Goal: Task Accomplishment & Management: Complete application form

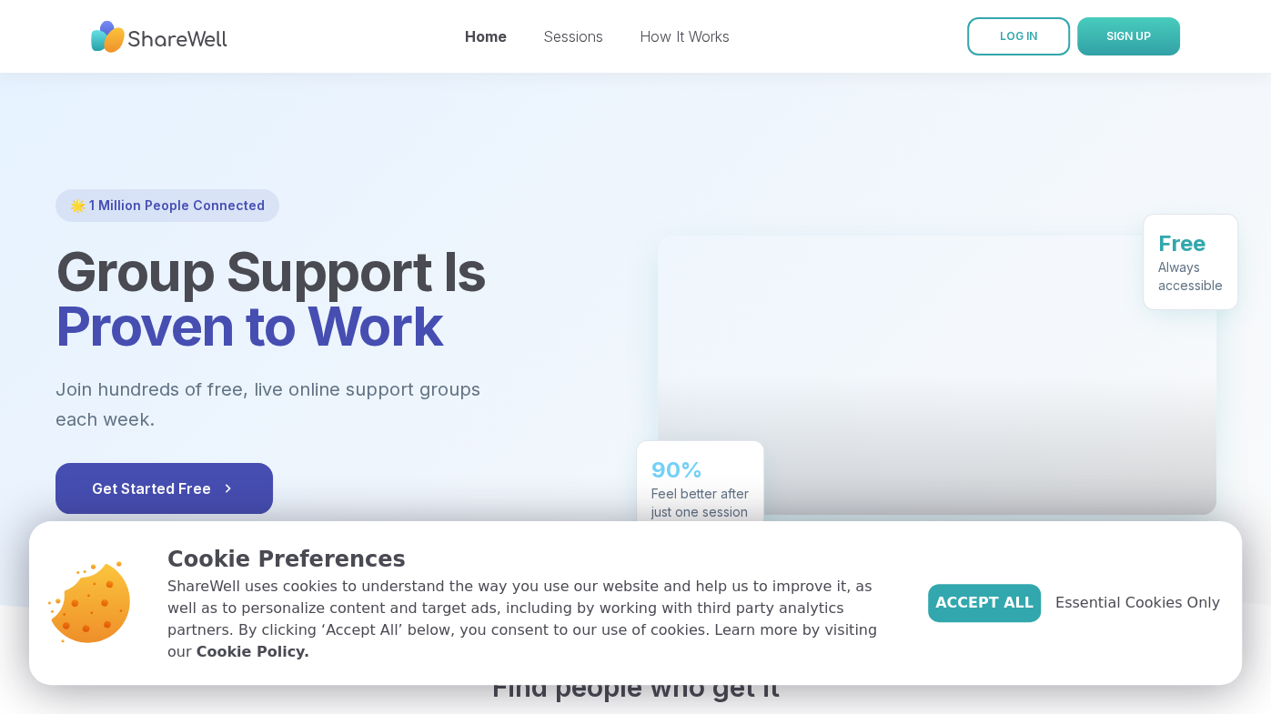
click at [1126, 34] on span "SIGN UP" at bounding box center [1128, 36] width 45 height 14
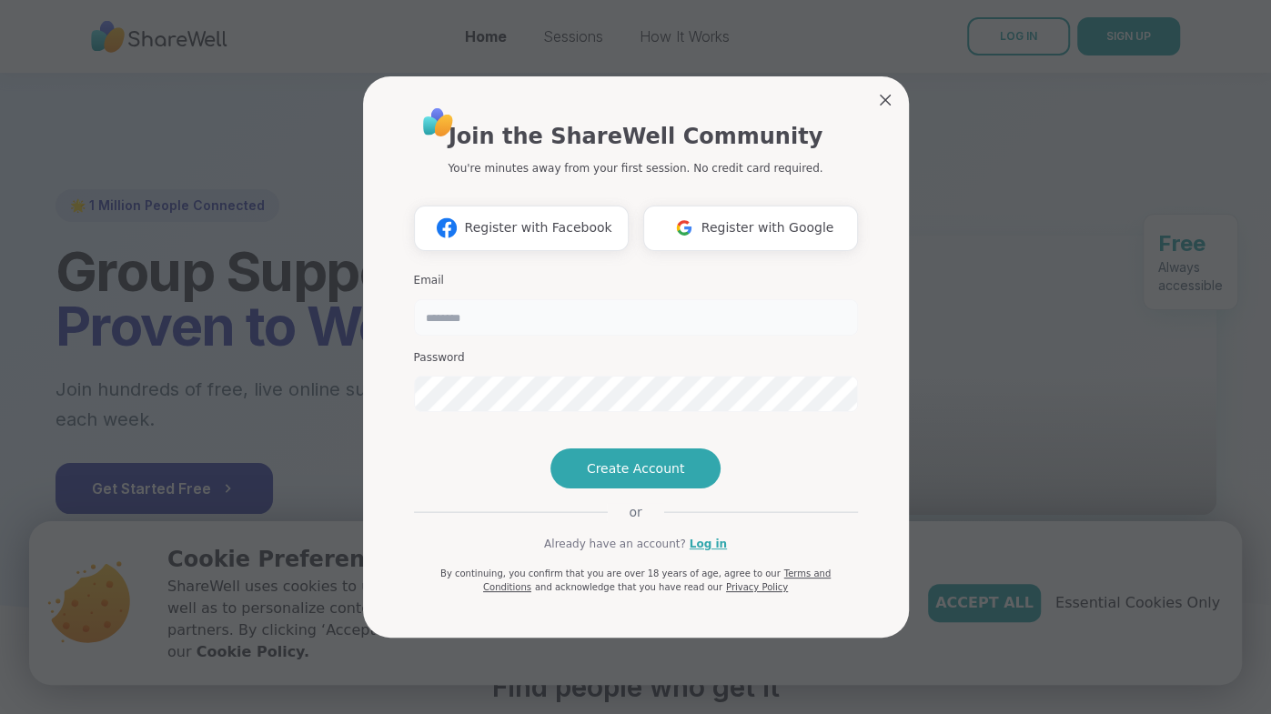
click at [623, 299] on input "email" at bounding box center [636, 317] width 444 height 36
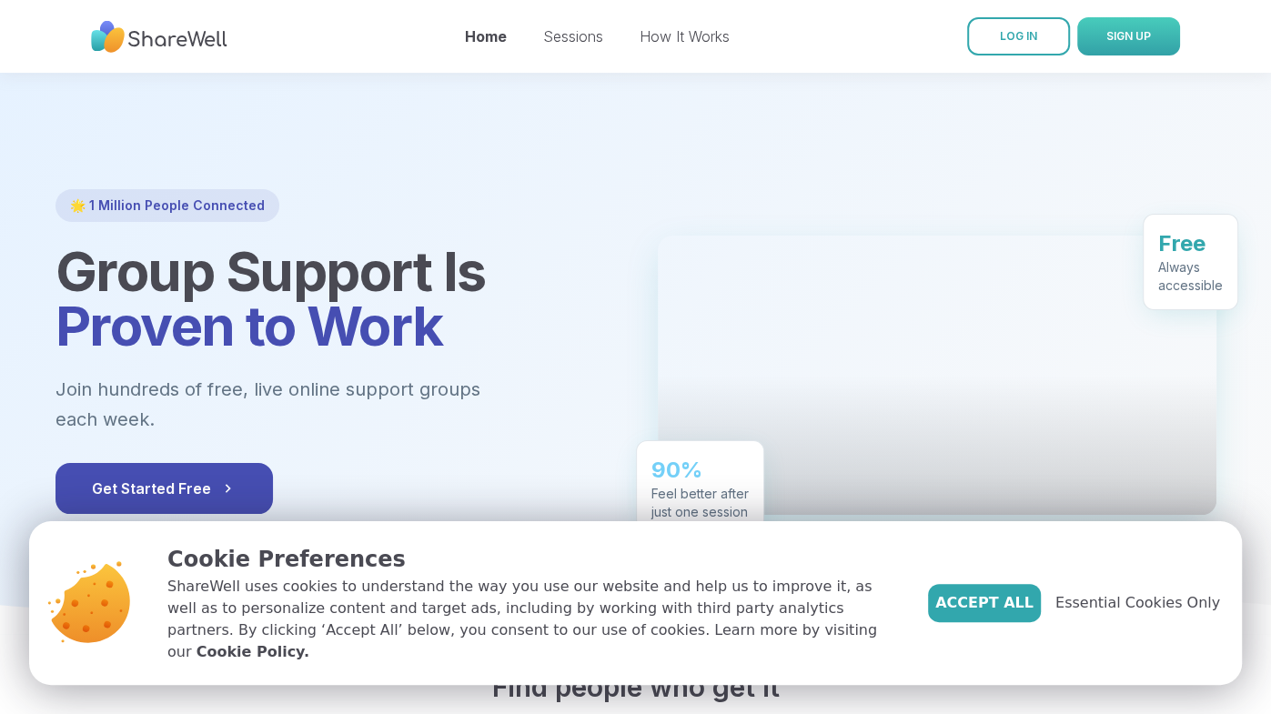
click at [1144, 31] on span "SIGN UP" at bounding box center [1128, 36] width 45 height 14
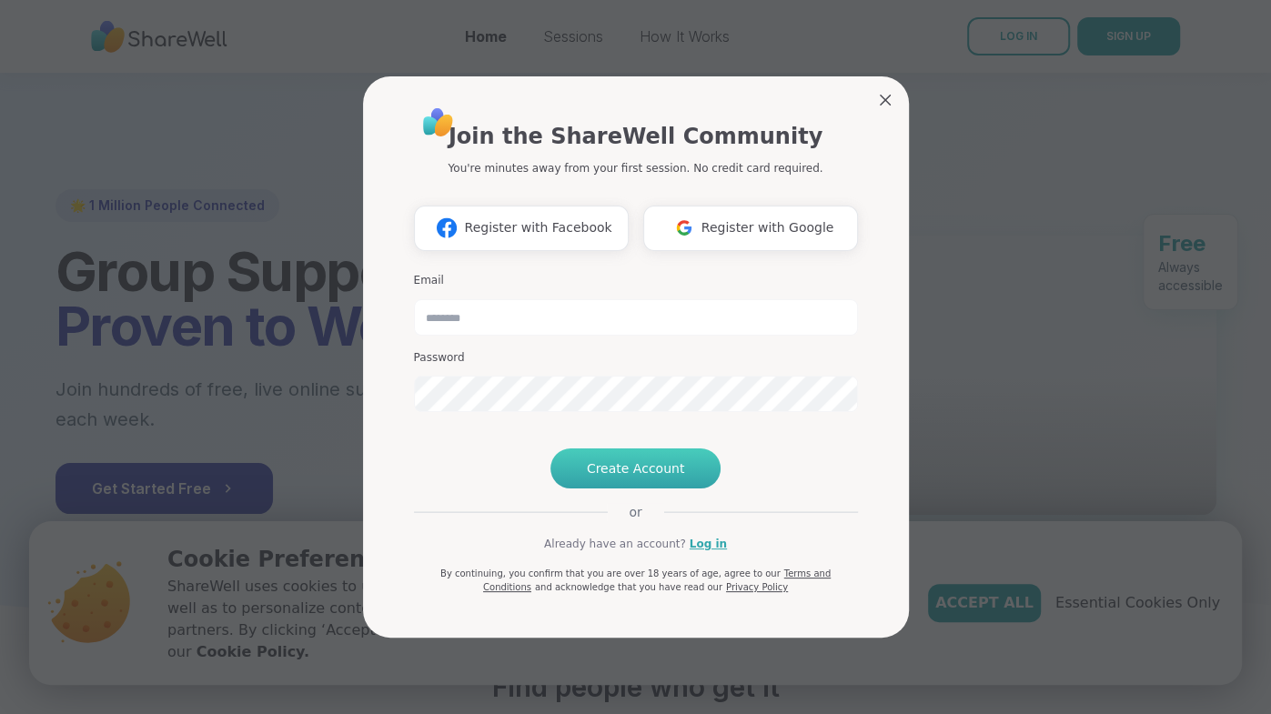
click at [633, 478] on span "Create Account" at bounding box center [636, 468] width 98 height 18
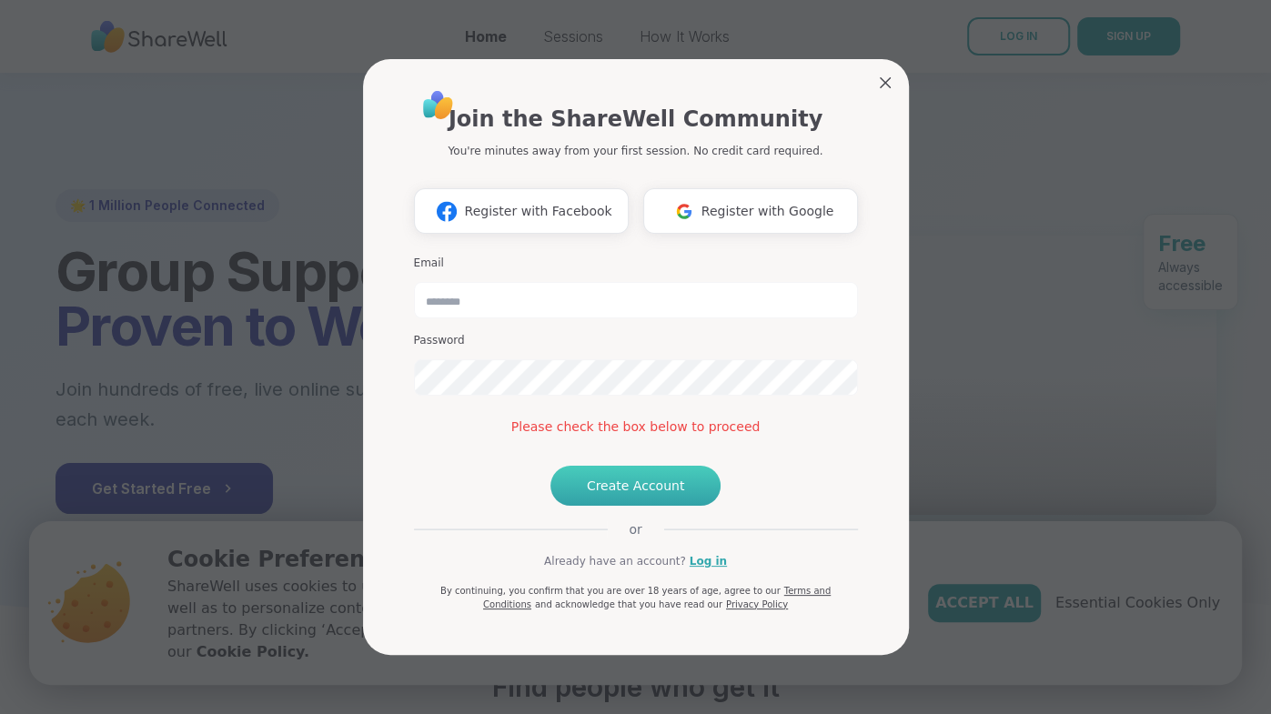
click at [633, 503] on button "Create Account" at bounding box center [635, 486] width 171 height 40
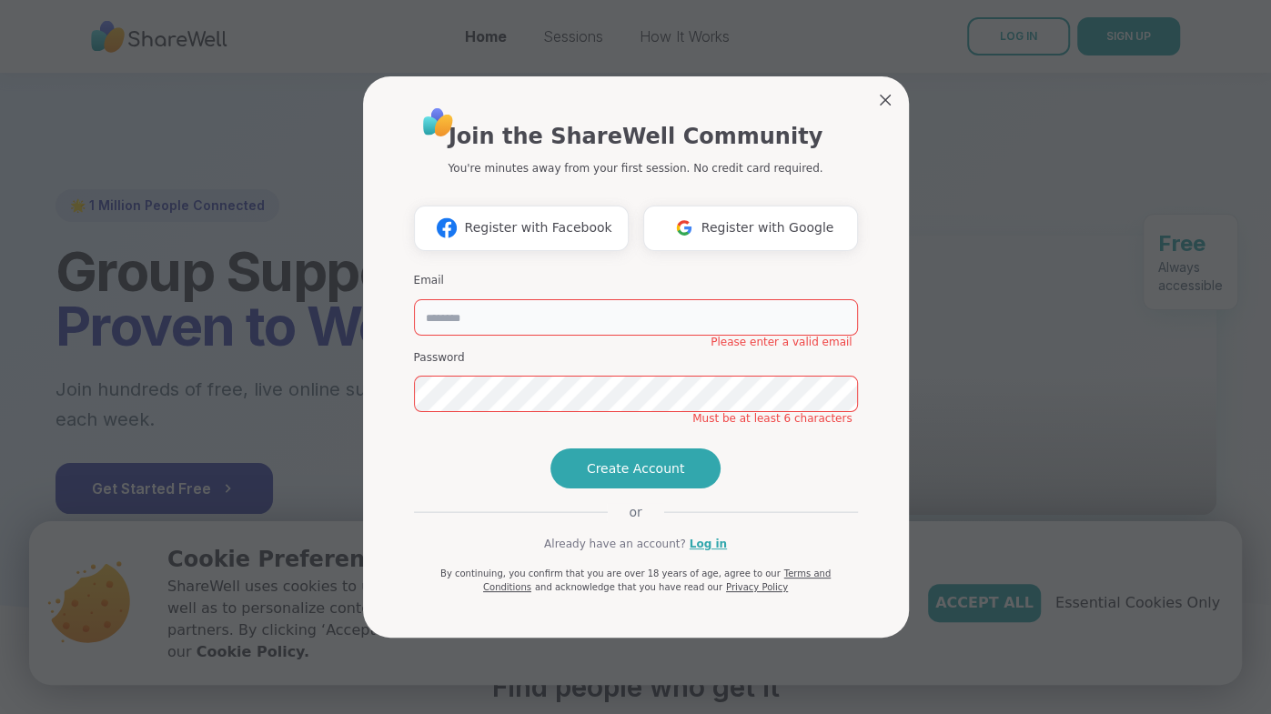
click at [504, 299] on input "email" at bounding box center [636, 317] width 444 height 36
click at [483, 299] on input "email" at bounding box center [636, 317] width 444 height 36
paste input "**********"
type input "**********"
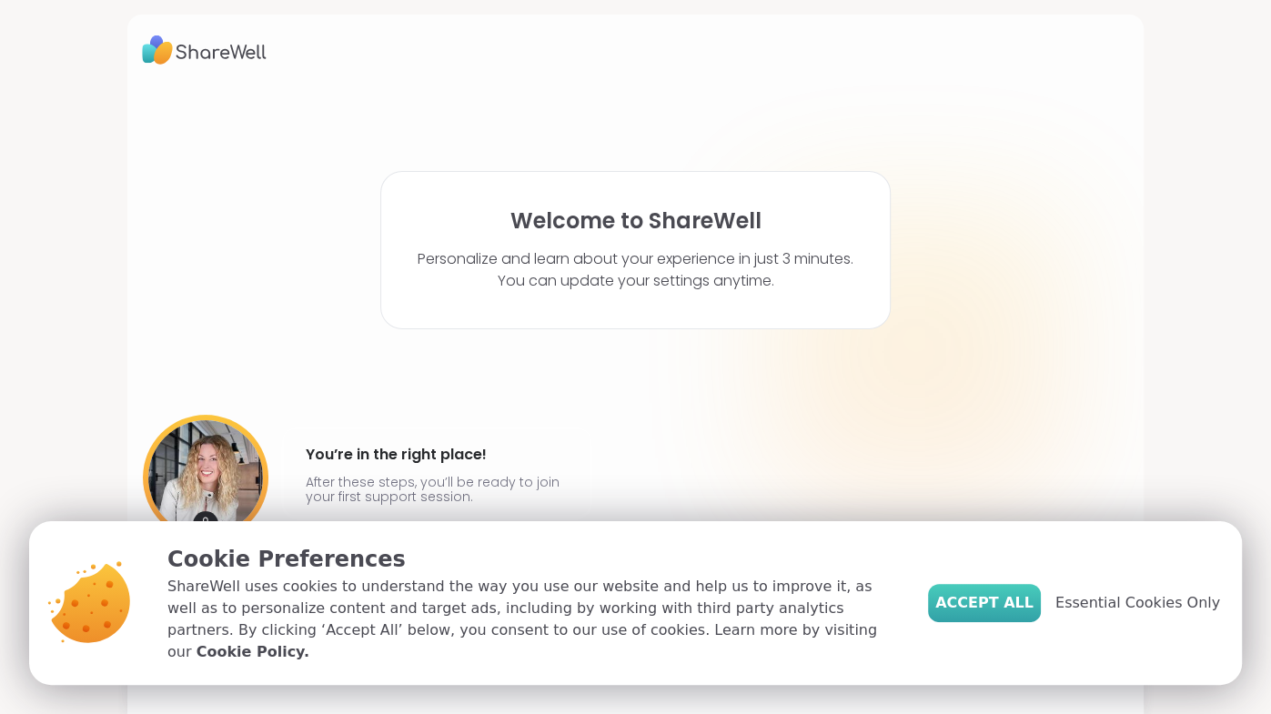
click at [995, 614] on span "Accept All" at bounding box center [984, 603] width 98 height 22
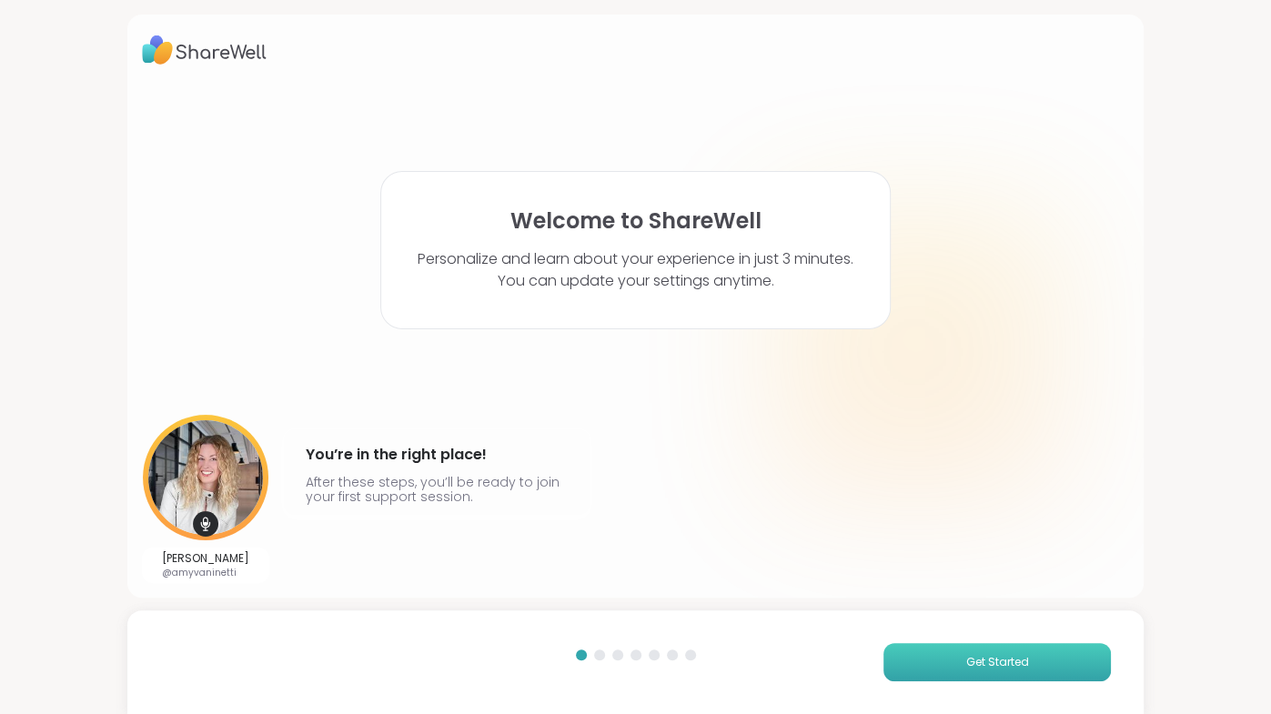
click at [945, 669] on button "Get Started" at bounding box center [996, 662] width 227 height 38
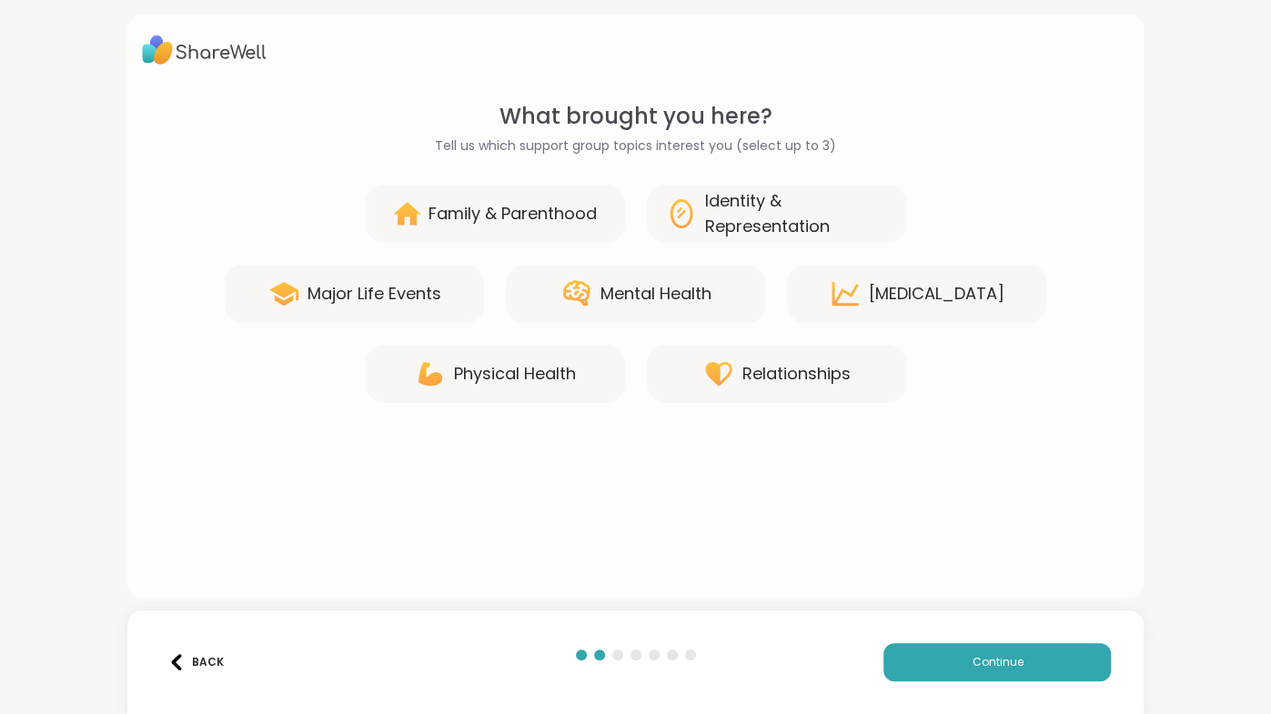
click at [889, 274] on div "[MEDICAL_DATA]" at bounding box center [916, 294] width 259 height 58
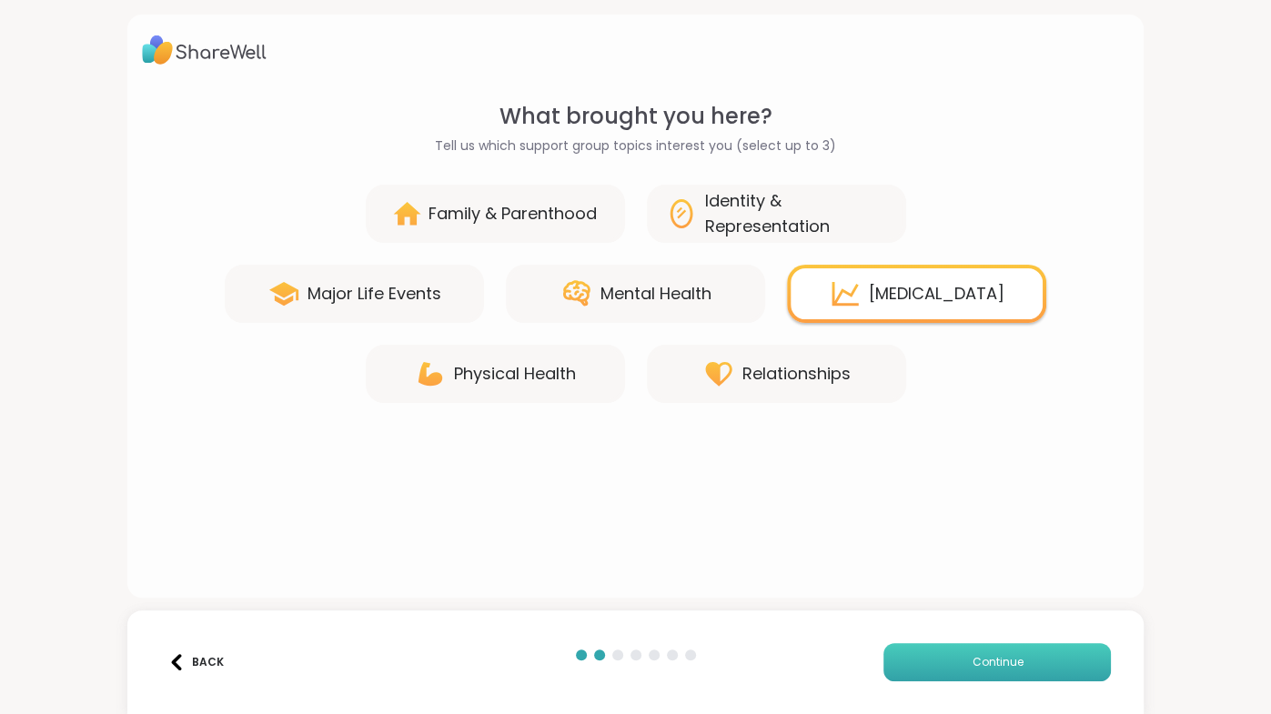
click at [947, 666] on button "Continue" at bounding box center [996, 662] width 227 height 38
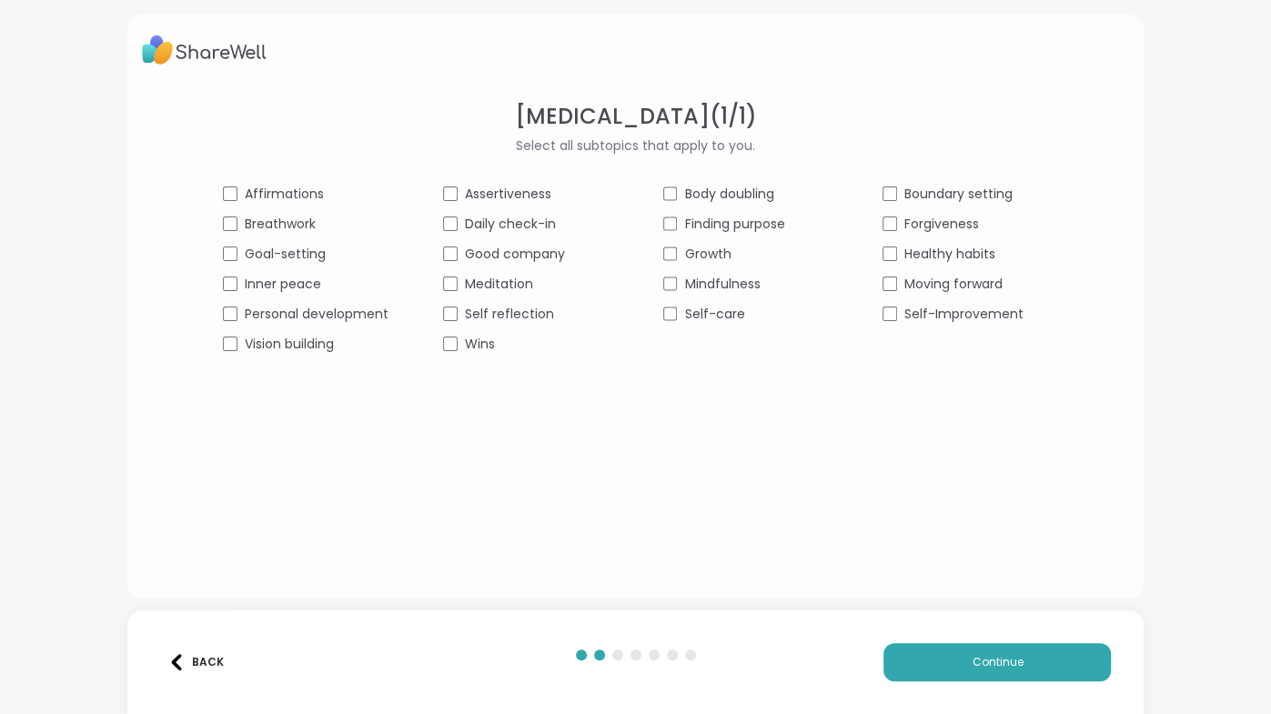
click at [898, 322] on div "Self-Improvement" at bounding box center [965, 314] width 166 height 19
click at [943, 644] on button "Continue" at bounding box center [996, 662] width 227 height 38
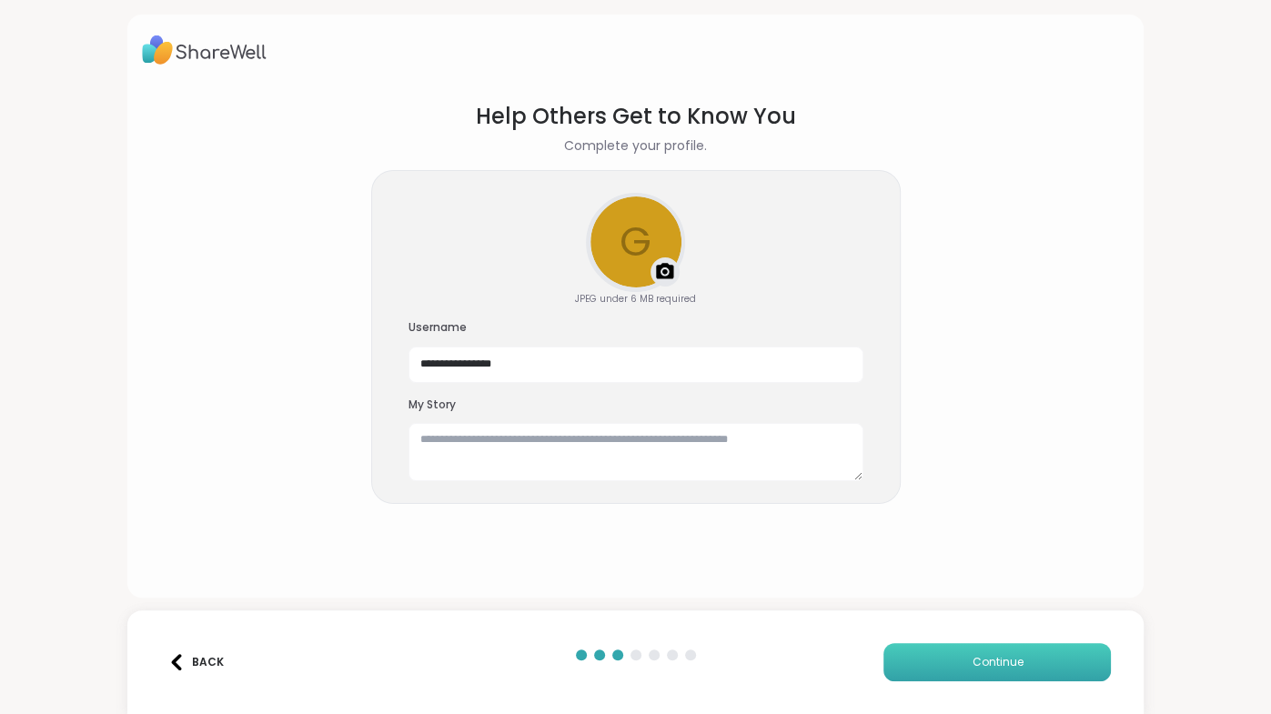
click at [944, 646] on button "Continue" at bounding box center [996, 662] width 227 height 38
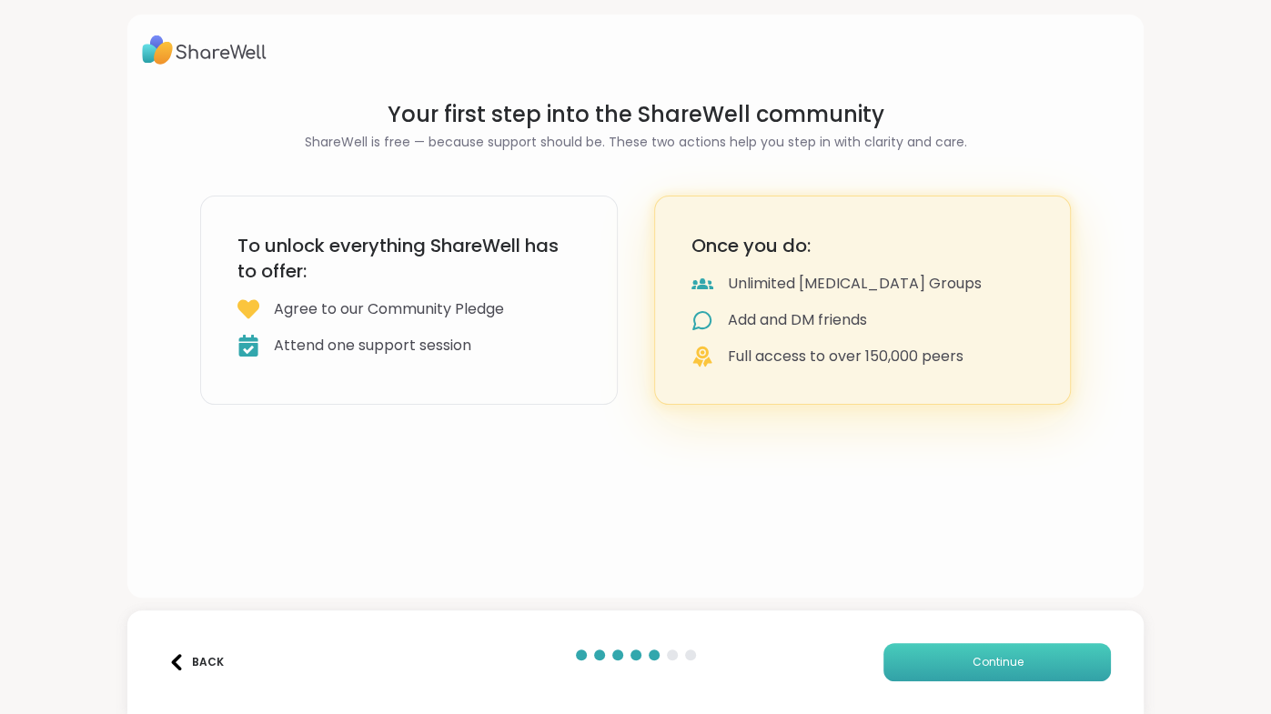
click at [956, 659] on button "Continue" at bounding box center [996, 662] width 227 height 38
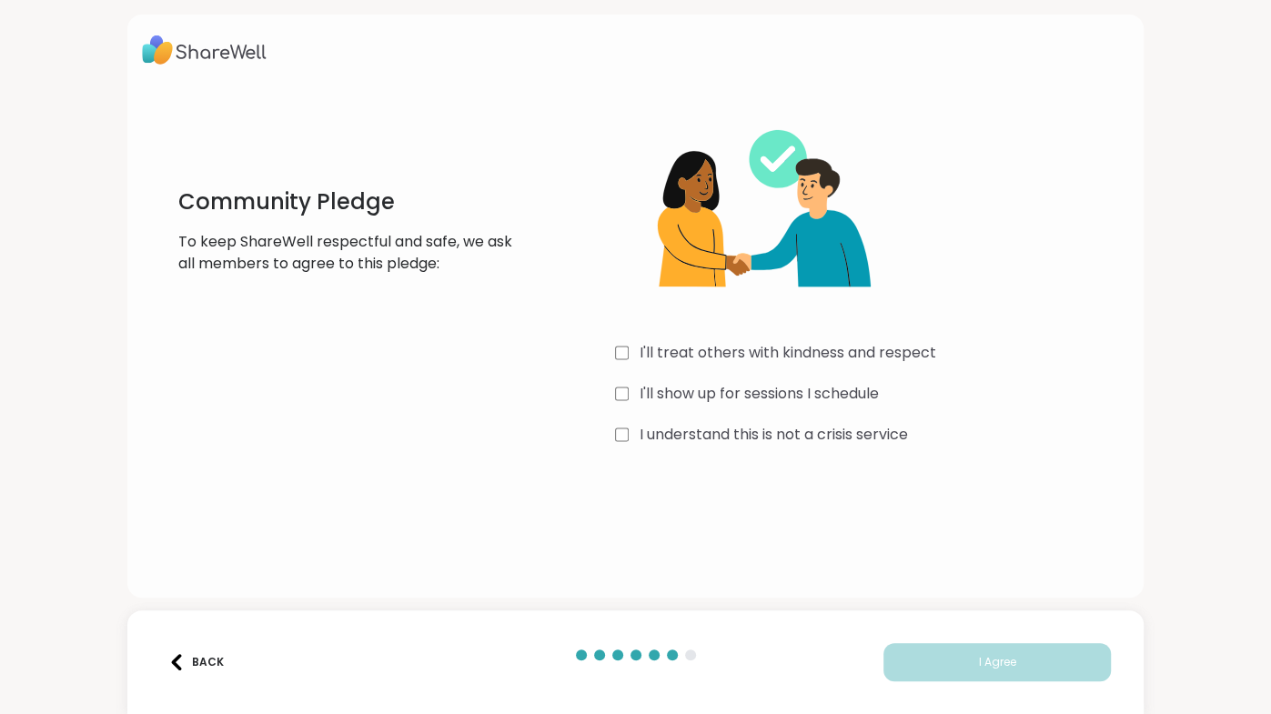
click at [615, 381] on div "I'll treat others with kindness and respect I'll show up for sessions I schedul…" at bounding box center [872, 275] width 514 height 350
click at [949, 664] on button "I Agree" at bounding box center [996, 662] width 227 height 38
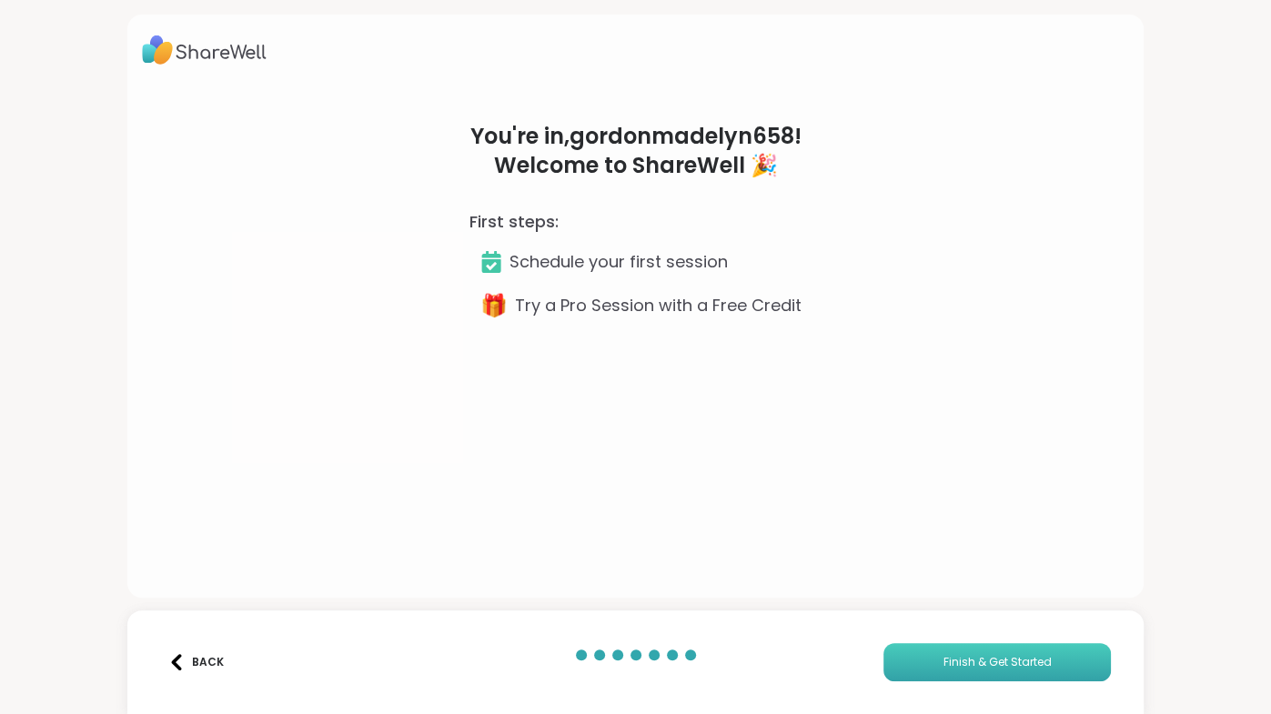
click at [949, 664] on span "Finish & Get Started" at bounding box center [997, 662] width 108 height 16
